Goal: Information Seeking & Learning: Learn about a topic

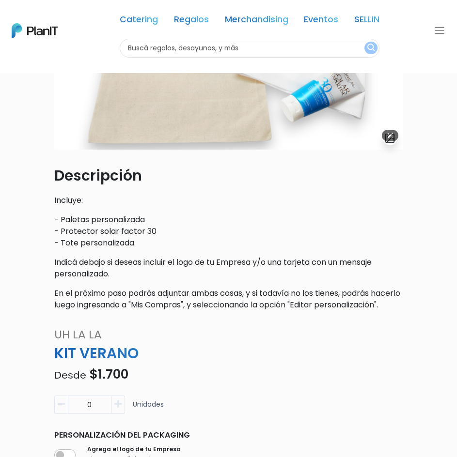
scroll to position [165, 0]
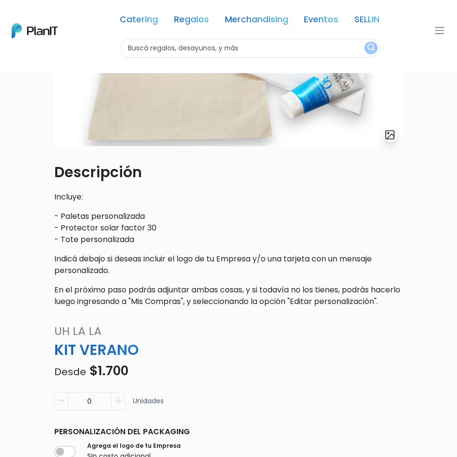
click at [116, 308] on p "En el próximo paso podrás adjuntar ambas cosas, y si todavía no los tienes, pod…" at bounding box center [228, 295] width 349 height 23
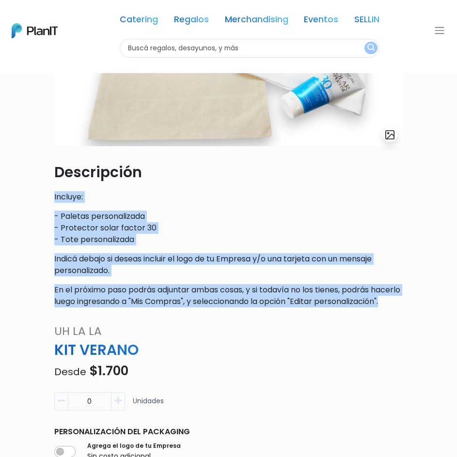
drag, startPoint x: 131, startPoint y: 315, endPoint x: 51, endPoint y: 201, distance: 139.1
click at [51, 201] on div "slide 1 of 1 Descripción Incluye: - Paletas personalizada - Protector solar fac…" at bounding box center [228, 126] width 361 height 378
drag, startPoint x: 51, startPoint y: 201, endPoint x: 133, endPoint y: 315, distance: 140.0
click at [133, 315] on div "slide 1 of 1 Descripción Incluye: - Paletas personalizada - Protector solar fac…" at bounding box center [228, 126] width 361 height 378
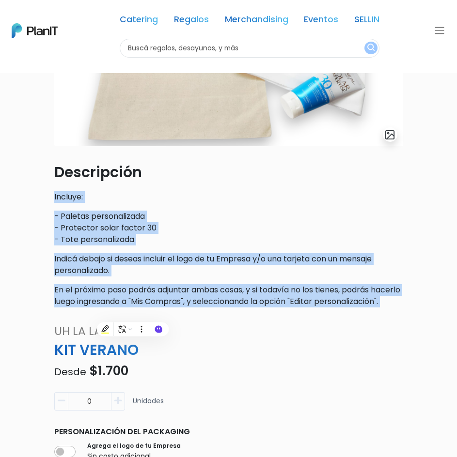
click at [133, 308] on p "En el próximo paso podrás adjuntar ambas cosas, y si todavía no los tienes, pod…" at bounding box center [228, 295] width 349 height 23
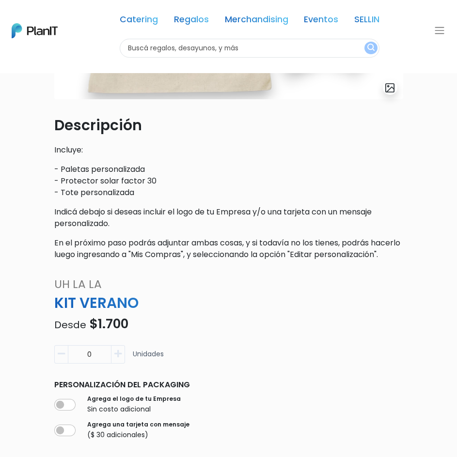
scroll to position [0, 0]
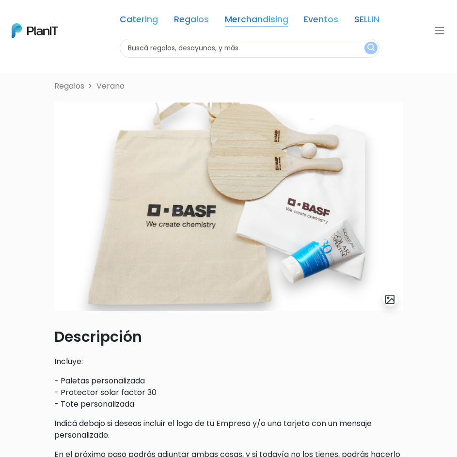
click at [240, 23] on link "Merchandising" at bounding box center [256, 22] width 63 height 12
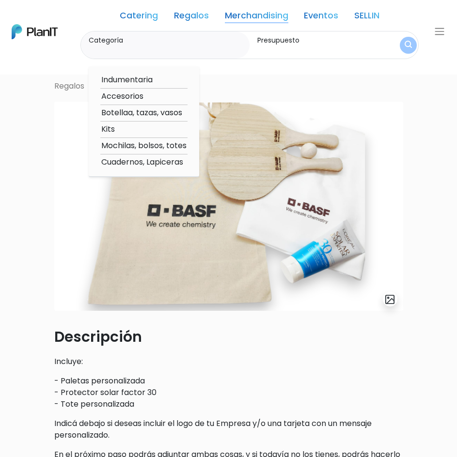
click at [31, 20] on div "Catering Regalos Merchandising Eventos SELLIN Catering Regalos Merchandising Ev…" at bounding box center [228, 31] width 457 height 55
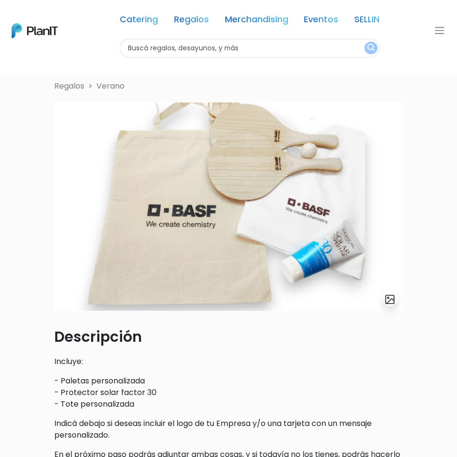
click at [34, 26] on img at bounding box center [35, 30] width 46 height 15
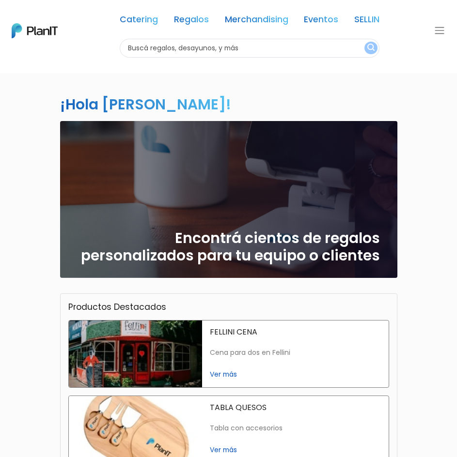
click at [251, 12] on div "Catering Regalos Merchandising Eventos SELLIN" at bounding box center [250, 21] width 260 height 35
click at [257, 20] on link "Merchandising" at bounding box center [256, 22] width 63 height 12
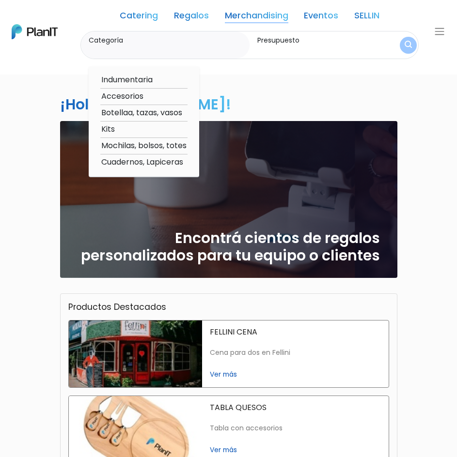
click at [198, 14] on link "Regalos" at bounding box center [191, 18] width 35 height 12
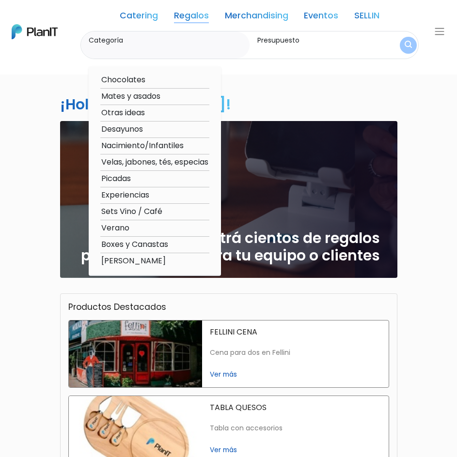
click at [238, 16] on link "Merchandising" at bounding box center [256, 18] width 63 height 12
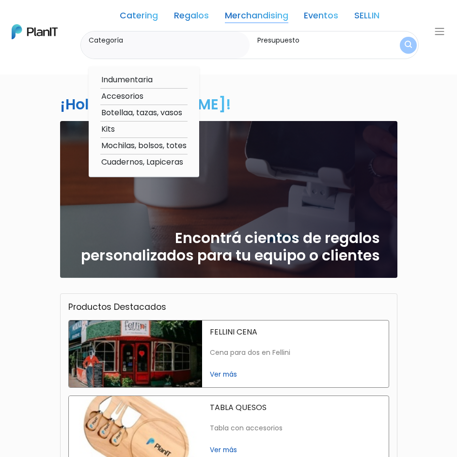
click at [139, 125] on option "Kits" at bounding box center [143, 130] width 87 height 12
type input "Kits"
type input "$0 - $1000"
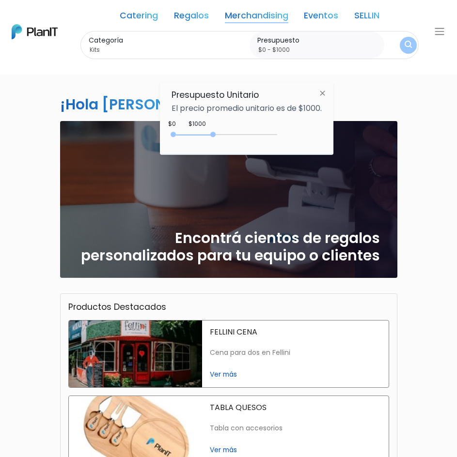
click at [215, 136] on div "0 : 1950 0 1950" at bounding box center [226, 137] width 102 height 10
click at [418, 53] on div "Catering Regalos Merchandising Eventos SELLIN Catering Regalos Merchandising Ev…" at bounding box center [228, 31] width 457 height 55
click at [410, 48] on img "submit" at bounding box center [408, 45] width 7 height 9
